Goal: Register for event/course

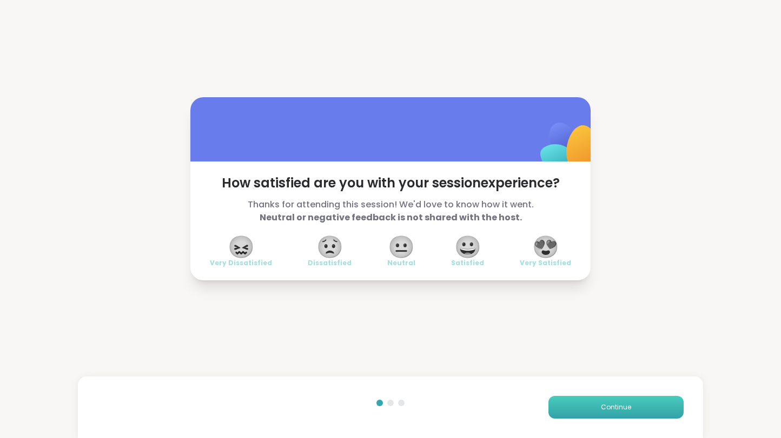
click at [618, 410] on span "Continue" at bounding box center [616, 408] width 30 height 10
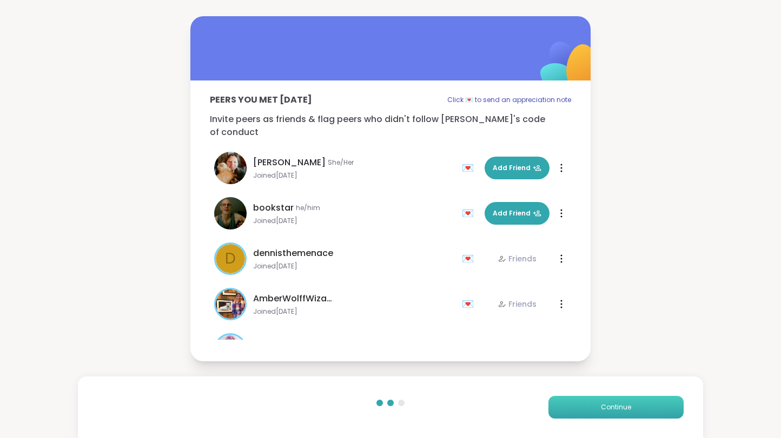
click at [618, 410] on span "Continue" at bounding box center [616, 408] width 30 height 10
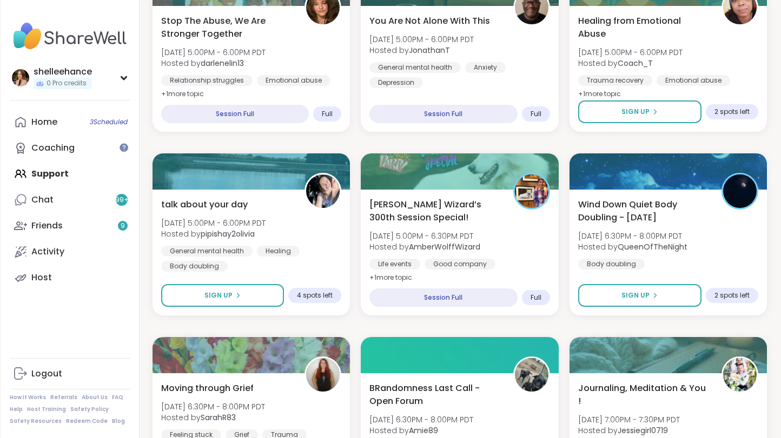
scroll to position [747, 0]
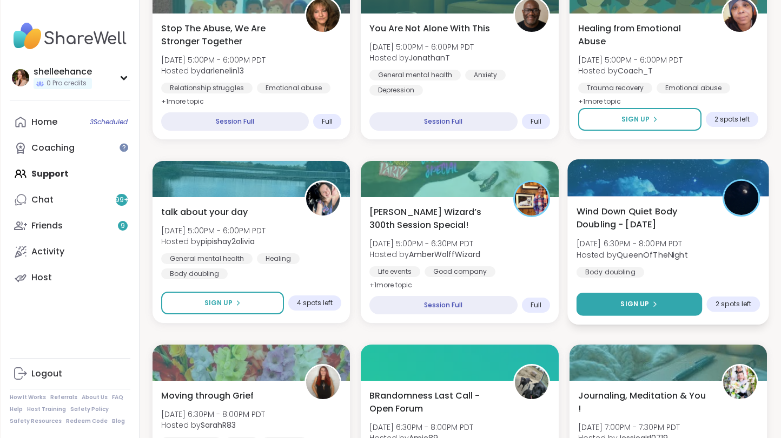
click at [600, 306] on button "Sign Up" at bounding box center [639, 304] width 126 height 23
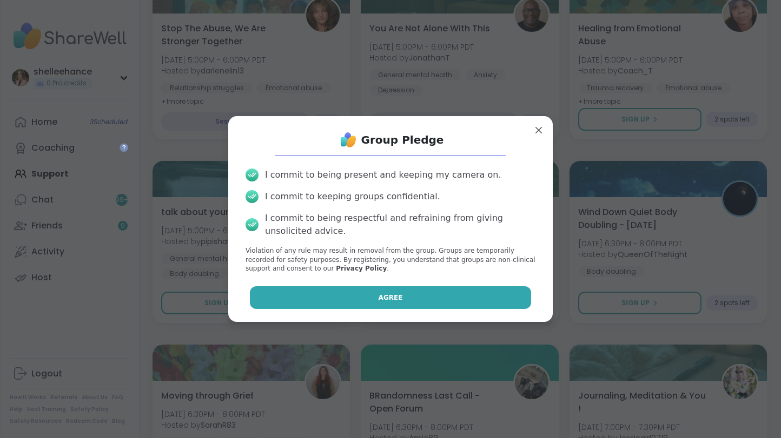
click at [490, 294] on button "Agree" at bounding box center [391, 298] width 282 height 23
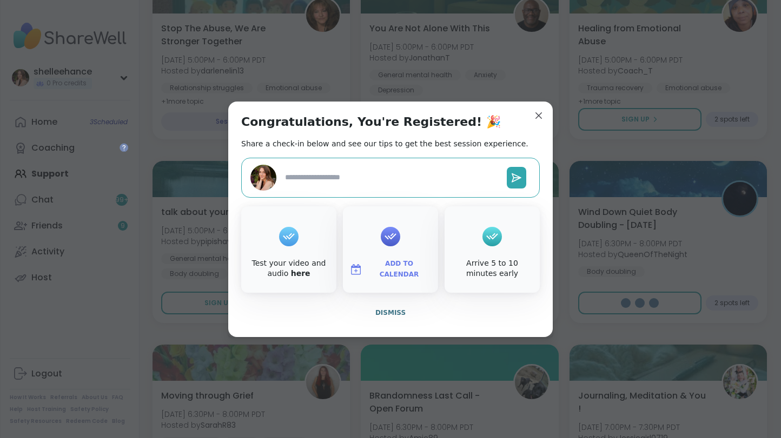
type textarea "*"
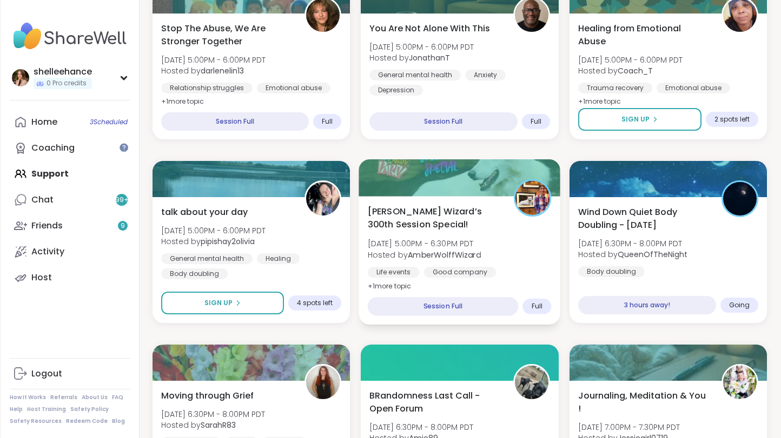
click at [542, 256] on div "[PERSON_NAME] Wizard’s 300th Session Special! [DATE] 5:00PM - 6:30PM PDT Hosted…" at bounding box center [460, 249] width 184 height 88
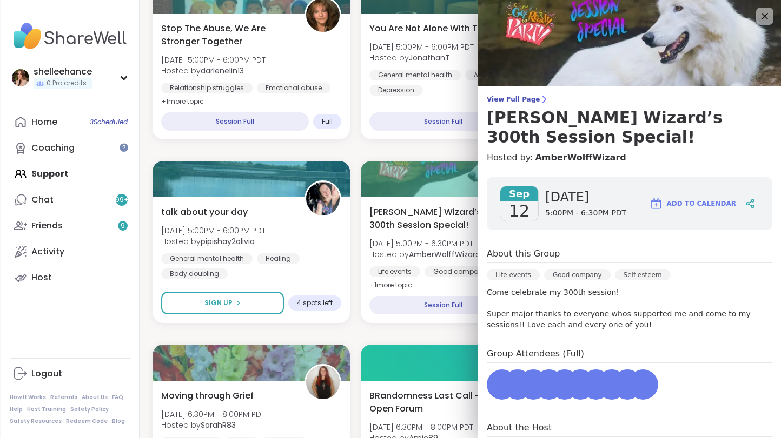
scroll to position [85, 0]
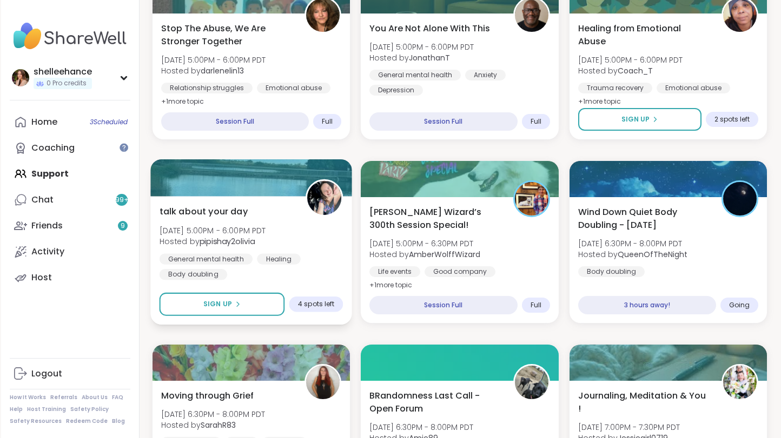
click at [319, 276] on div "General mental health Healing Body doubling" at bounding box center [251, 267] width 184 height 26
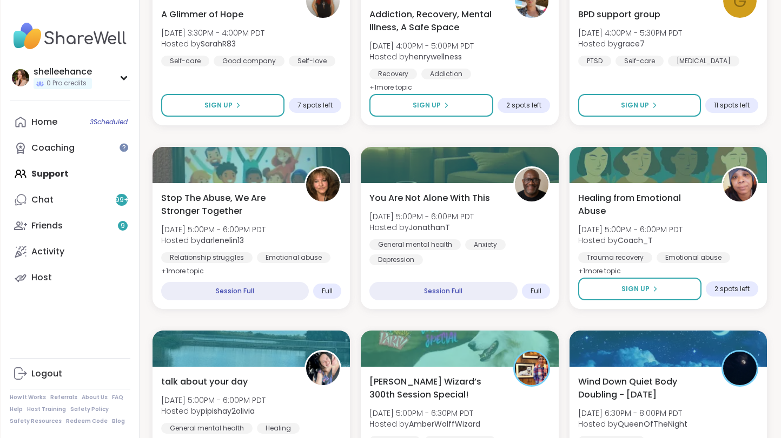
scroll to position [647, 0]
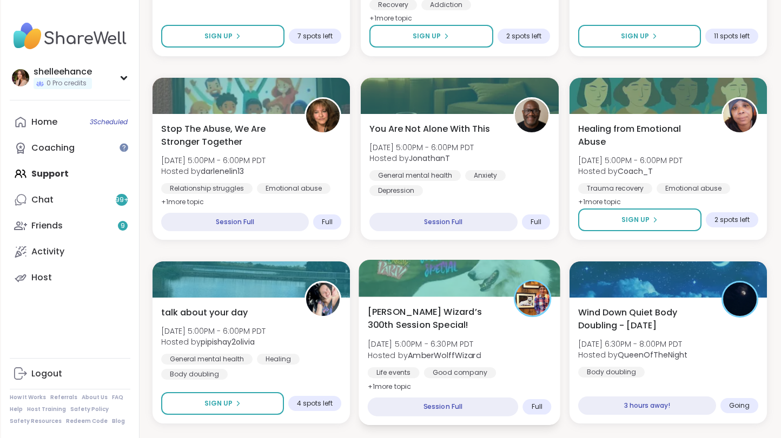
click at [531, 359] on div "[PERSON_NAME] Wizard’s 300th Session Special! [DATE] 5:00PM - 6:30PM PDT Hosted…" at bounding box center [460, 349] width 184 height 88
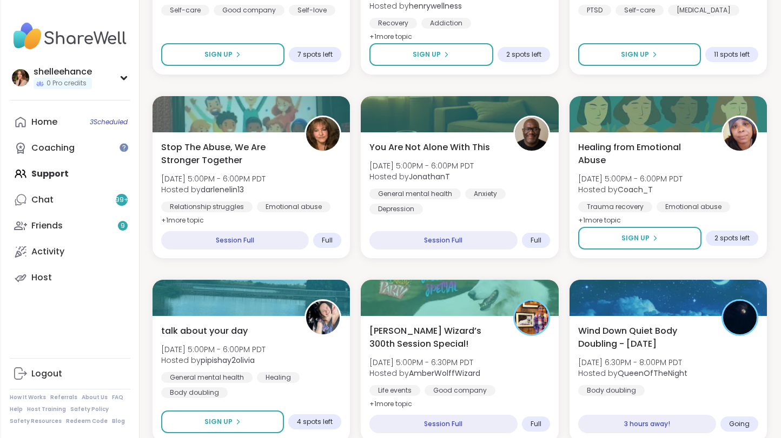
scroll to position [628, 0]
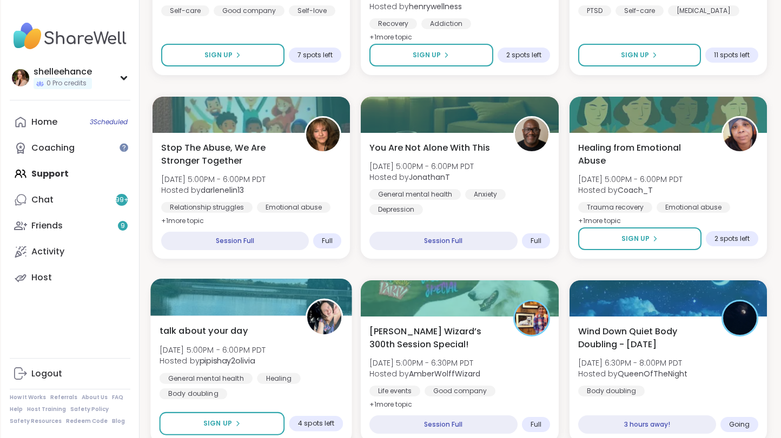
click at [308, 349] on div "talk about your day [DATE] 5:00PM - 6:00PM PDT Hosted by pipishay2olivia Genera…" at bounding box center [251, 361] width 184 height 75
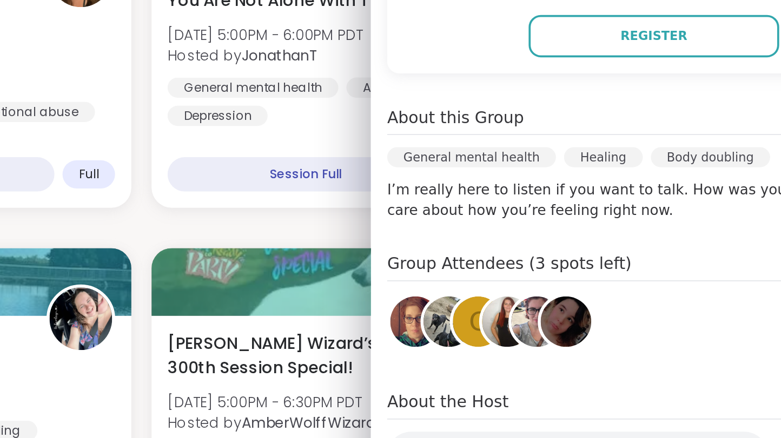
scroll to position [108, 0]
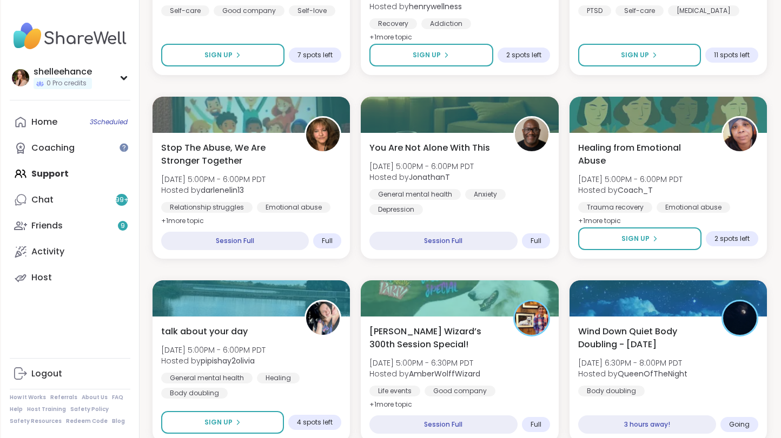
click at [525, 353] on div "[PERSON_NAME] Wizard’s 300th Session Special! [DATE] 5:00PM - 6:30PM PDT Hosted…" at bounding box center [460, 368] width 184 height 88
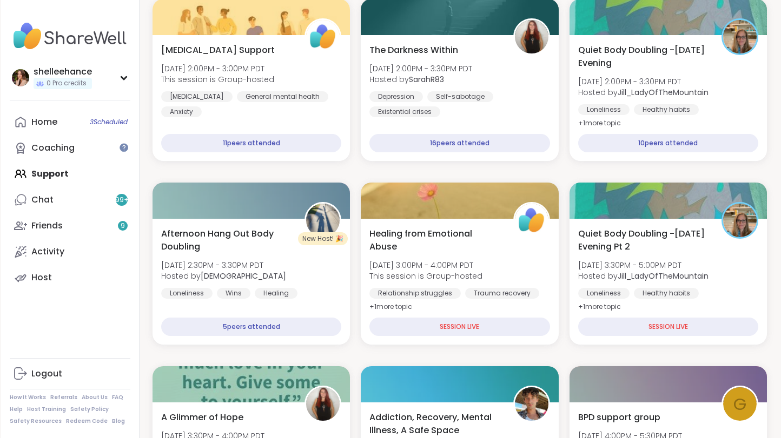
scroll to position [178, 0]
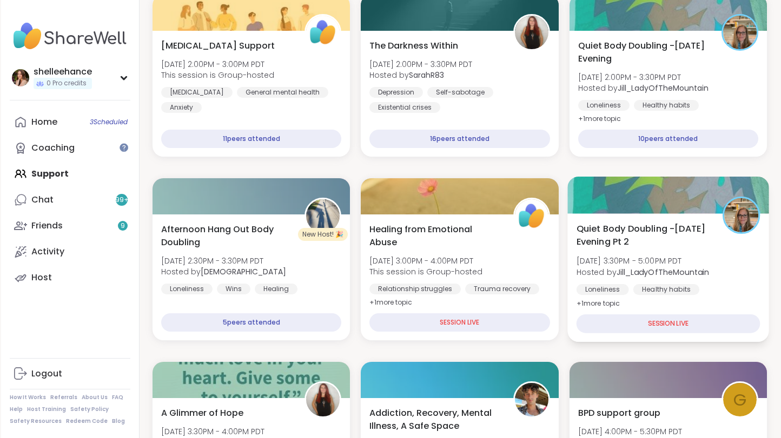
click at [739, 296] on div "Loneliness Healthy habits Body doubling" at bounding box center [668, 297] width 184 height 26
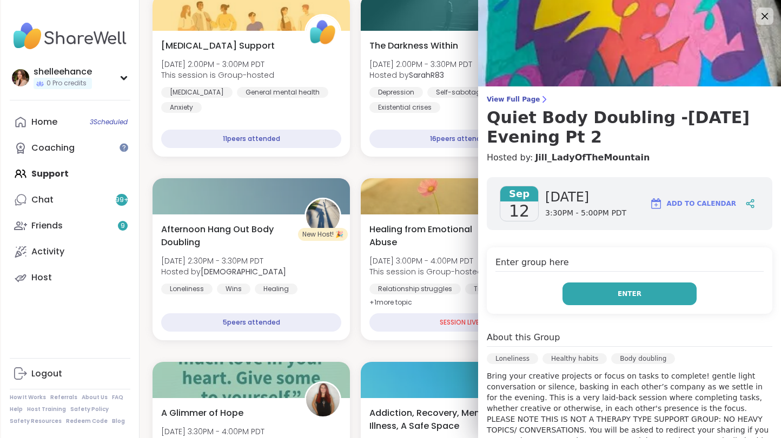
click at [584, 289] on button "Enter" at bounding box center [629, 294] width 134 height 23
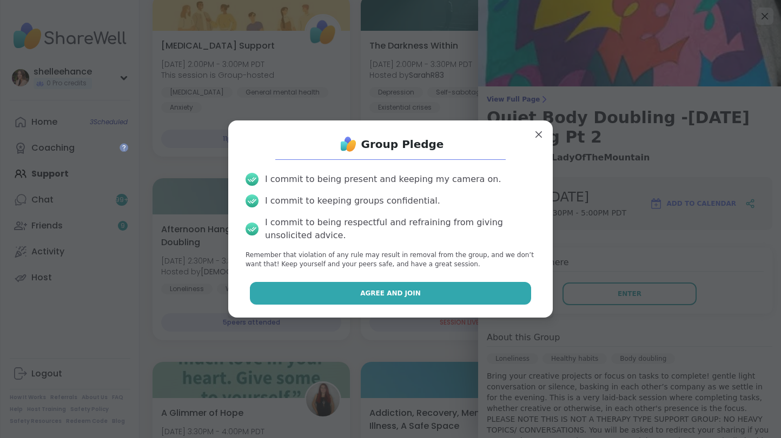
click at [352, 290] on button "Agree and Join" at bounding box center [391, 293] width 282 height 23
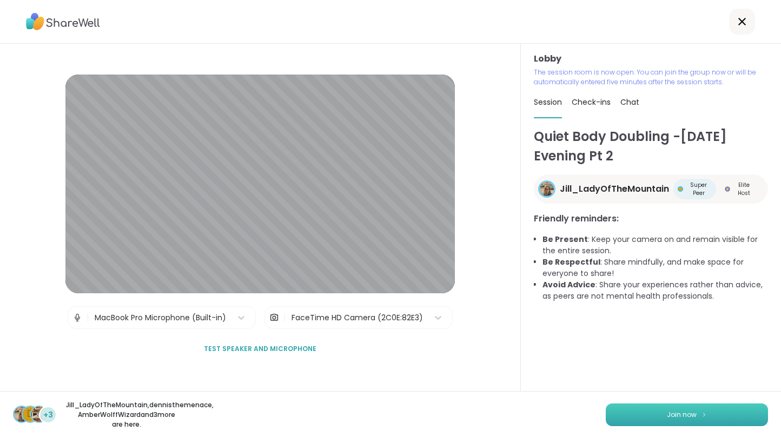
click at [675, 421] on button "Join now" at bounding box center [686, 415] width 162 height 23
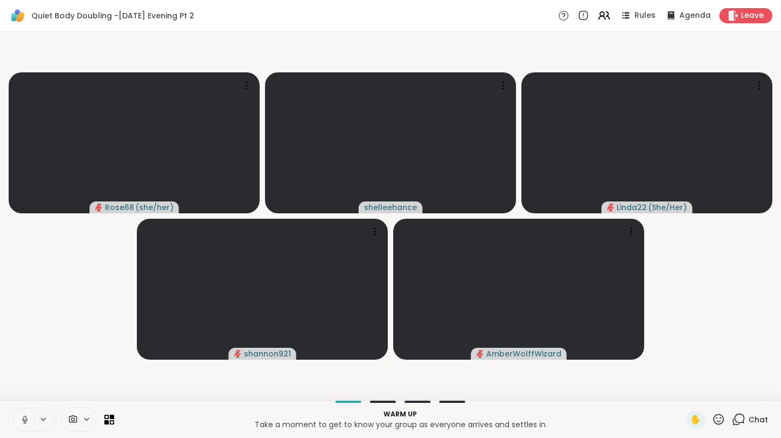
click at [19, 422] on button at bounding box center [24, 420] width 21 height 23
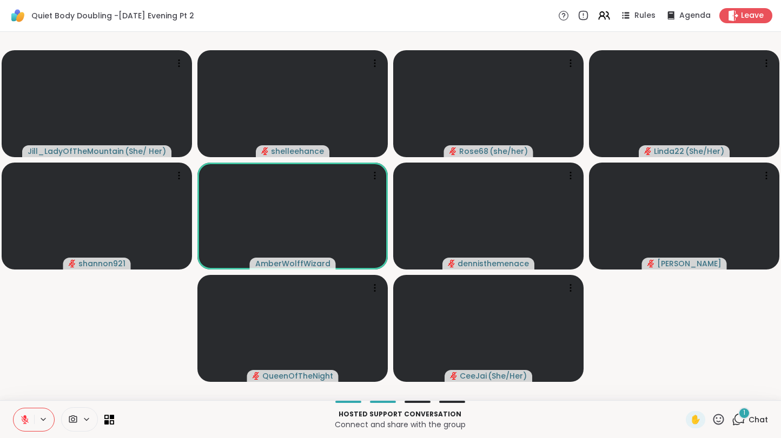
click at [766, 419] on span "Chat" at bounding box center [757, 420] width 19 height 11
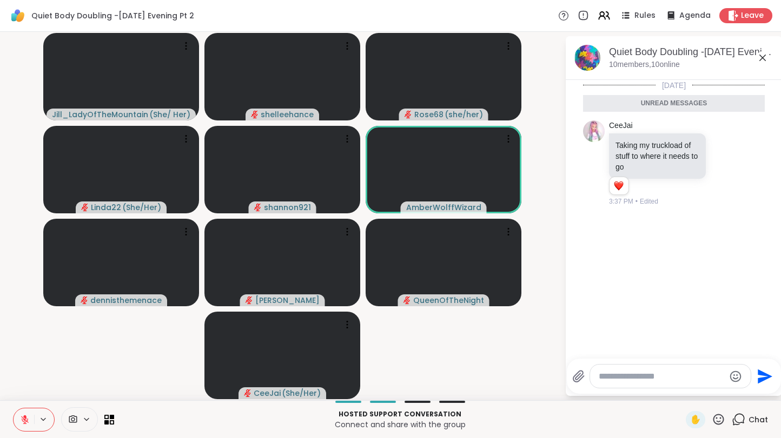
click at [759, 60] on icon at bounding box center [762, 58] width 6 height 6
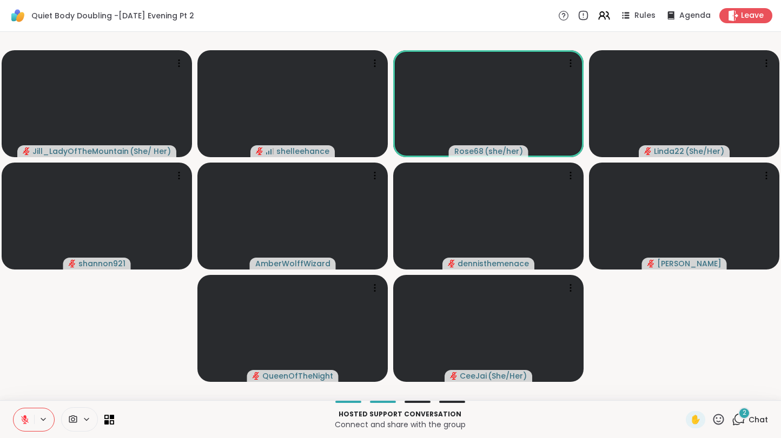
click at [766, 419] on span "Chat" at bounding box center [757, 420] width 19 height 11
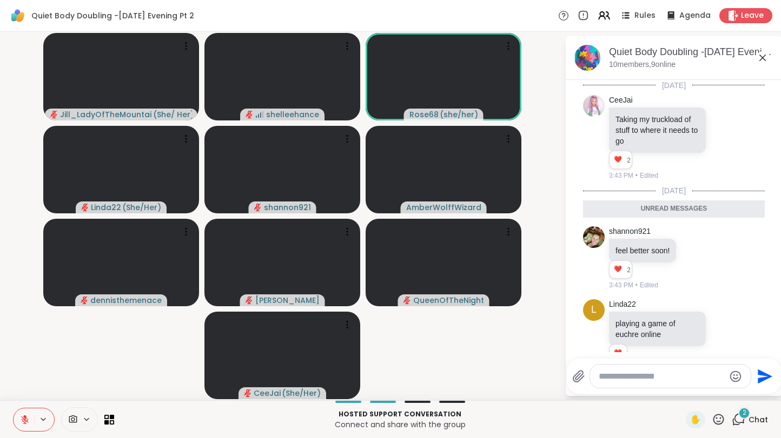
scroll to position [26, 0]
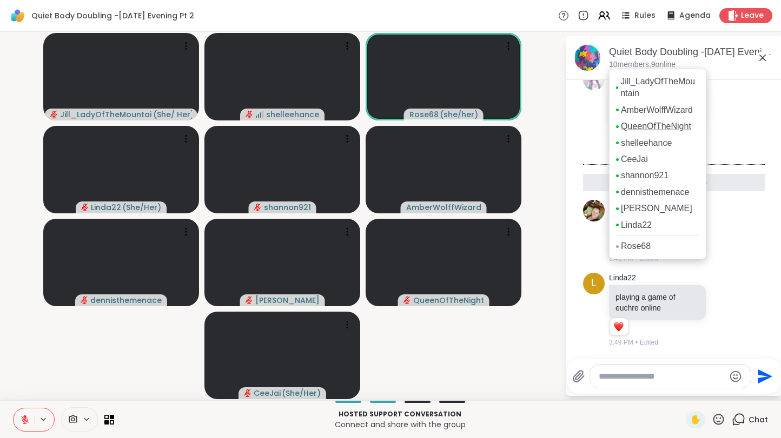
click at [691, 128] on link "QueenOfTheNight" at bounding box center [656, 127] width 70 height 12
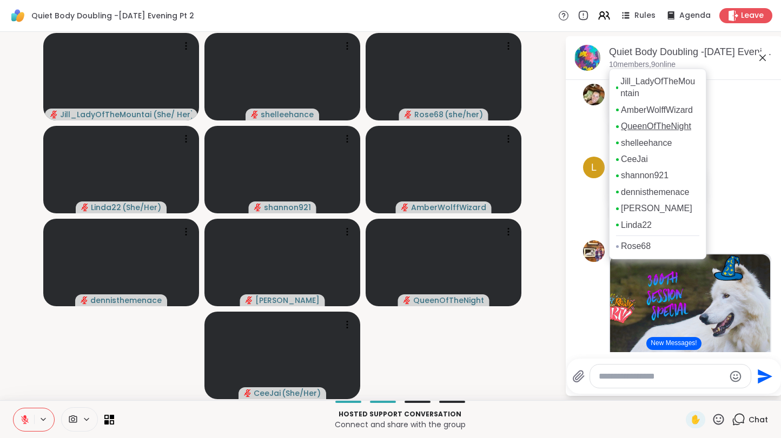
scroll to position [91, 0]
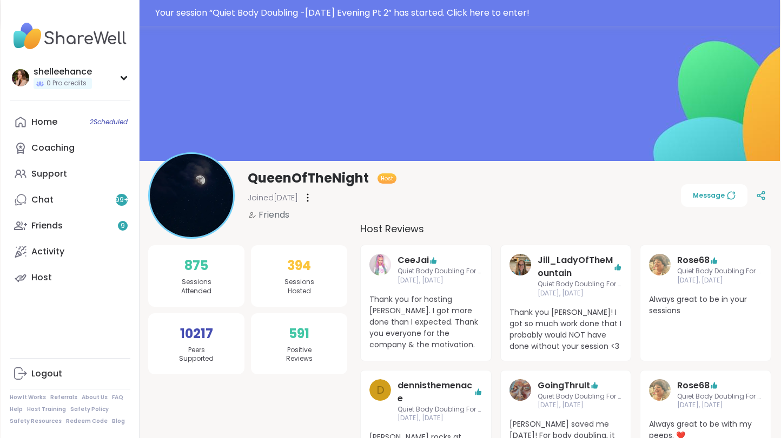
click at [101, 179] on link "Support" at bounding box center [70, 174] width 121 height 26
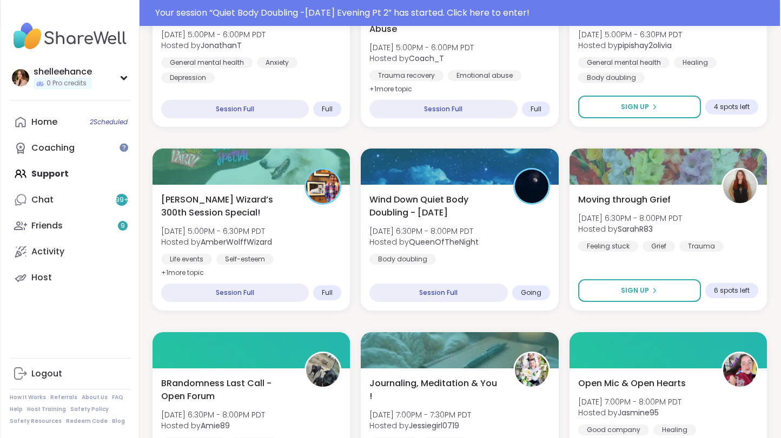
scroll to position [581, 0]
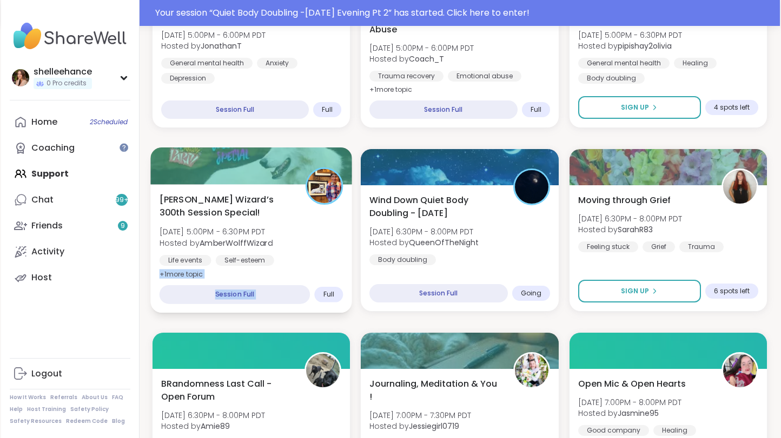
drag, startPoint x: 355, startPoint y: 281, endPoint x: 339, endPoint y: 268, distance: 19.9
click at [339, 268] on div "Life events Self-esteem Good company" at bounding box center [251, 268] width 184 height 26
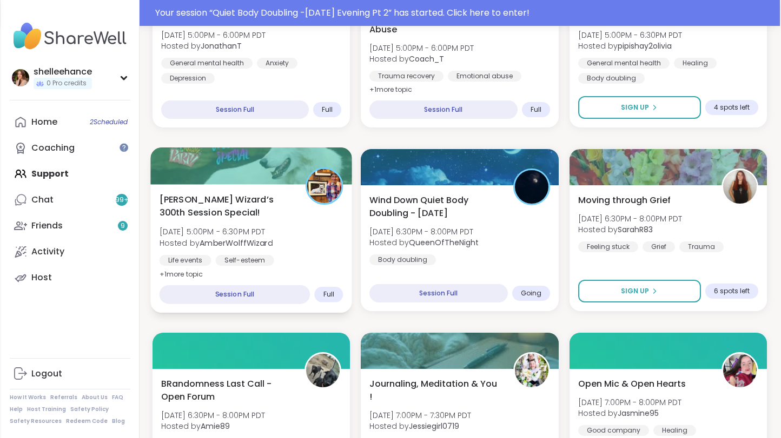
click at [332, 259] on div "Life events Self-esteem Good company" at bounding box center [251, 268] width 184 height 26
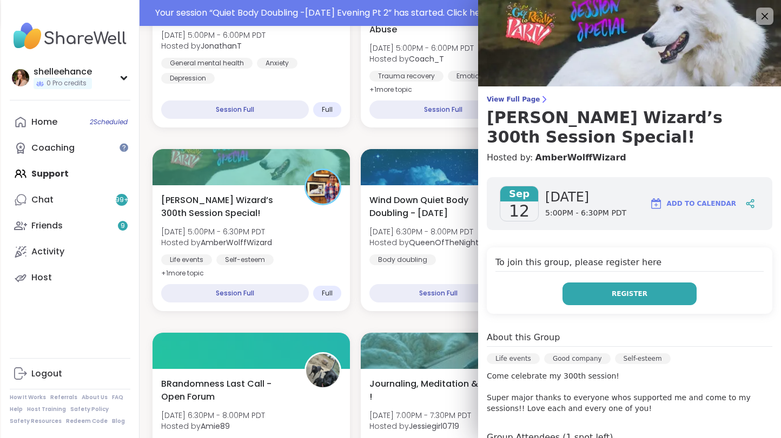
click at [628, 289] on span "Register" at bounding box center [629, 294] width 36 height 10
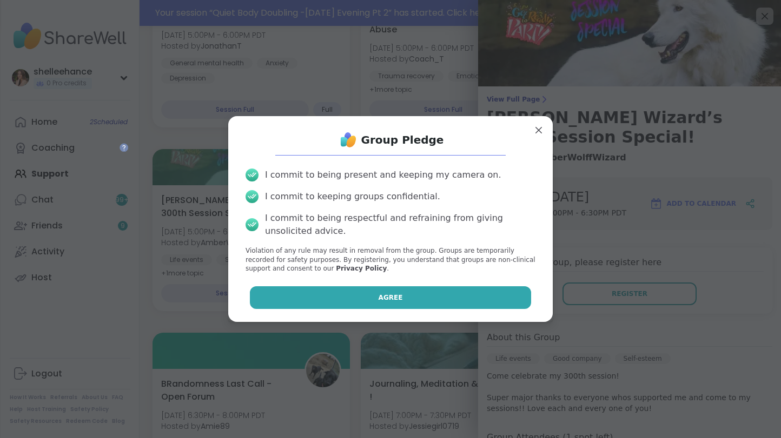
click at [353, 293] on button "Agree" at bounding box center [391, 298] width 282 height 23
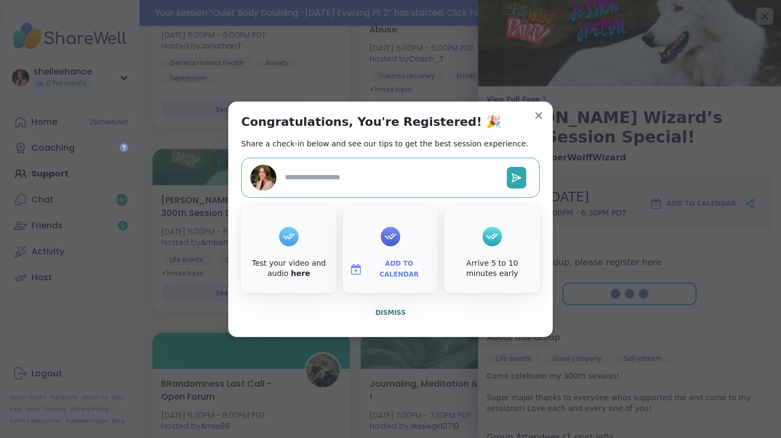
type textarea "*"
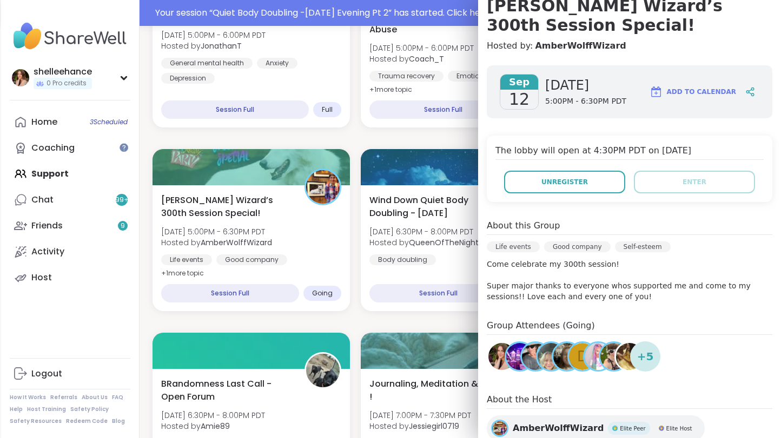
scroll to position [121, 0]
